Goal: Navigation & Orientation: Find specific page/section

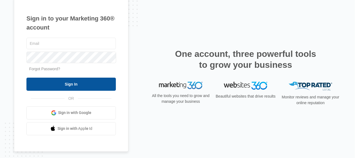
type input "[PERSON_NAME][EMAIL_ADDRESS][DOMAIN_NAME]"
click at [78, 81] on input "Sign In" at bounding box center [70, 83] width 89 height 13
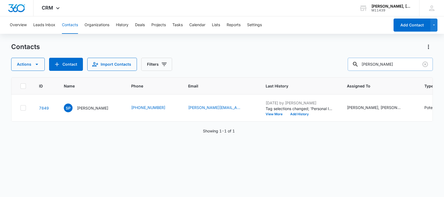
drag, startPoint x: 400, startPoint y: 62, endPoint x: 363, endPoint y: 64, distance: 37.1
click at [363, 64] on div "Shikha Patel" at bounding box center [390, 64] width 85 height 13
paste input "Daniel Hunter"
type input "Daniel Hunter"
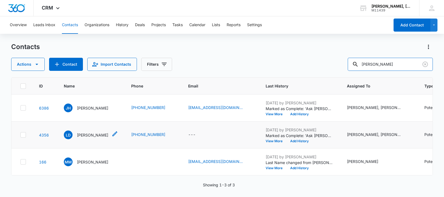
scroll to position [24, 0]
click at [86, 132] on p "Lillie Duncan" at bounding box center [92, 135] width 31 height 6
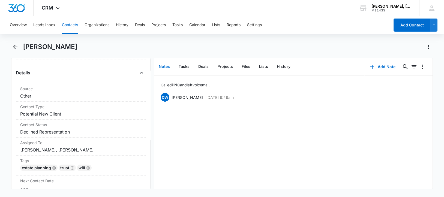
scroll to position [93, 0]
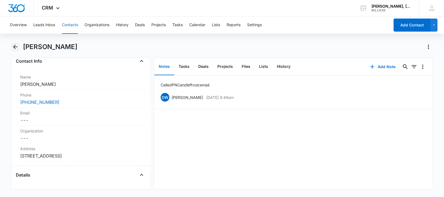
click at [15, 48] on icon "Back" at bounding box center [15, 47] width 4 height 4
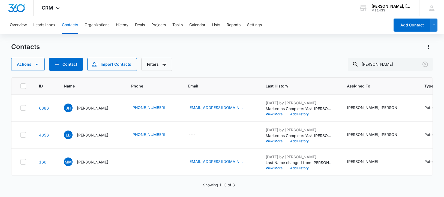
scroll to position [24, 0]
click at [85, 159] on p "Melissa McClenney" at bounding box center [92, 162] width 31 height 6
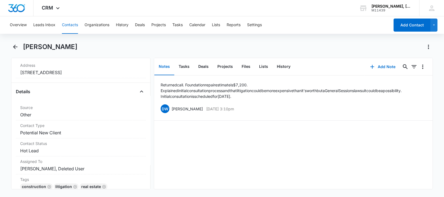
scroll to position [136, 0]
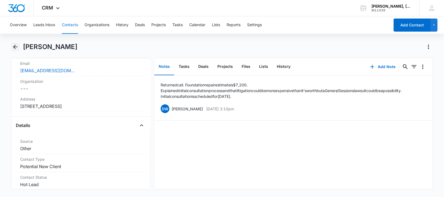
click at [15, 46] on icon "Back" at bounding box center [15, 47] width 4 height 4
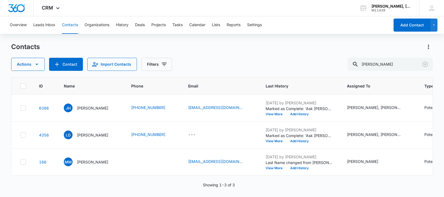
scroll to position [24, 0]
drag, startPoint x: 399, startPoint y: 62, endPoint x: 362, endPoint y: 65, distance: 37.2
click at [362, 65] on div "Daniel Hunter" at bounding box center [390, 64] width 85 height 13
paste input "vid Eck"
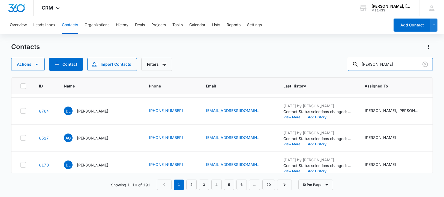
scroll to position [0, 0]
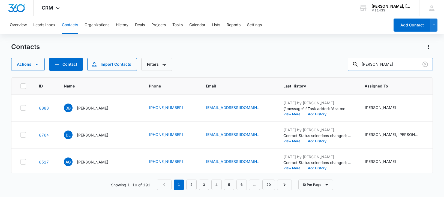
click at [373, 64] on input "David Eck" at bounding box center [390, 64] width 85 height 13
type input "Eck"
